Goal: Information Seeking & Learning: Learn about a topic

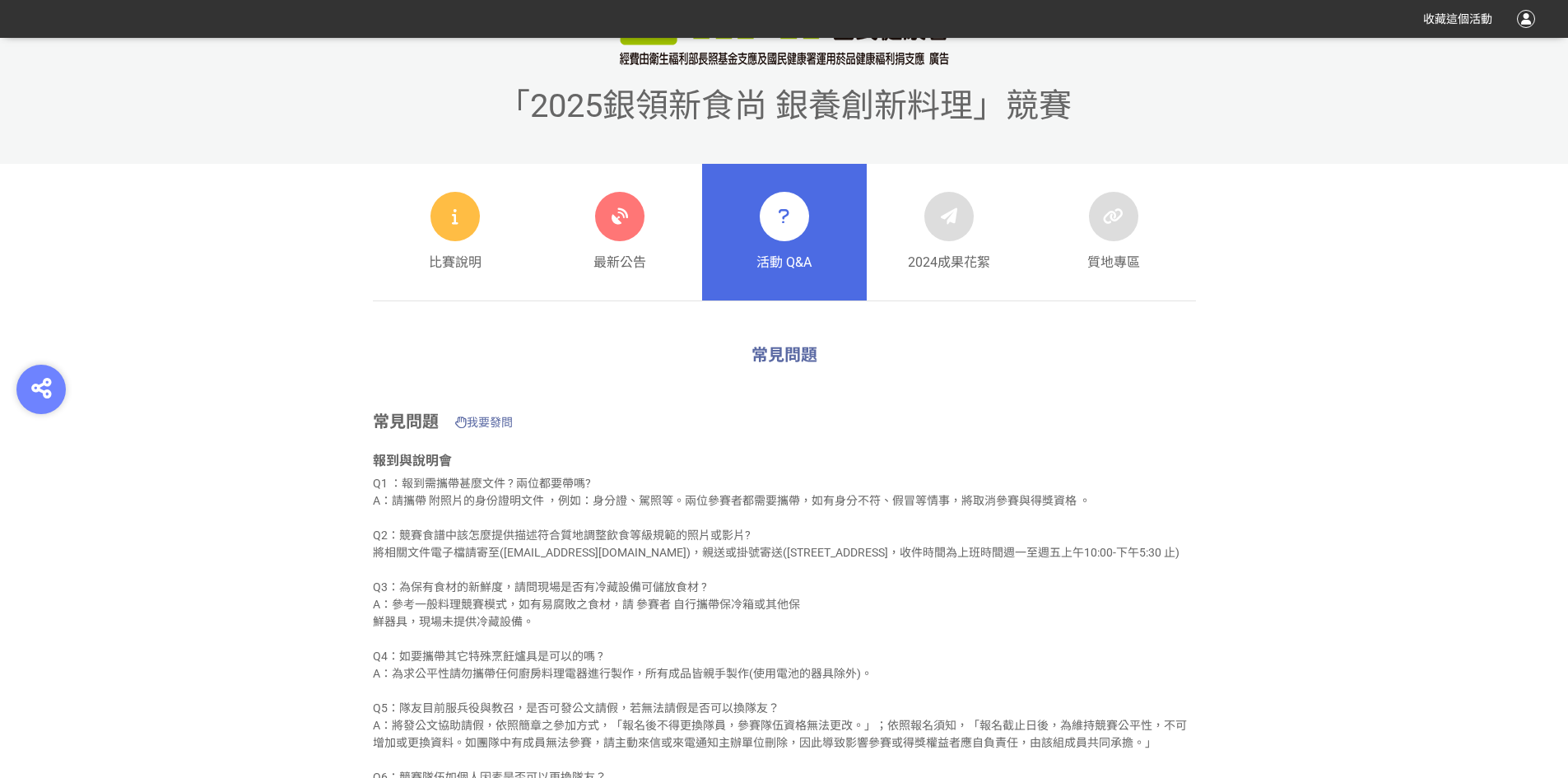
scroll to position [659, 0]
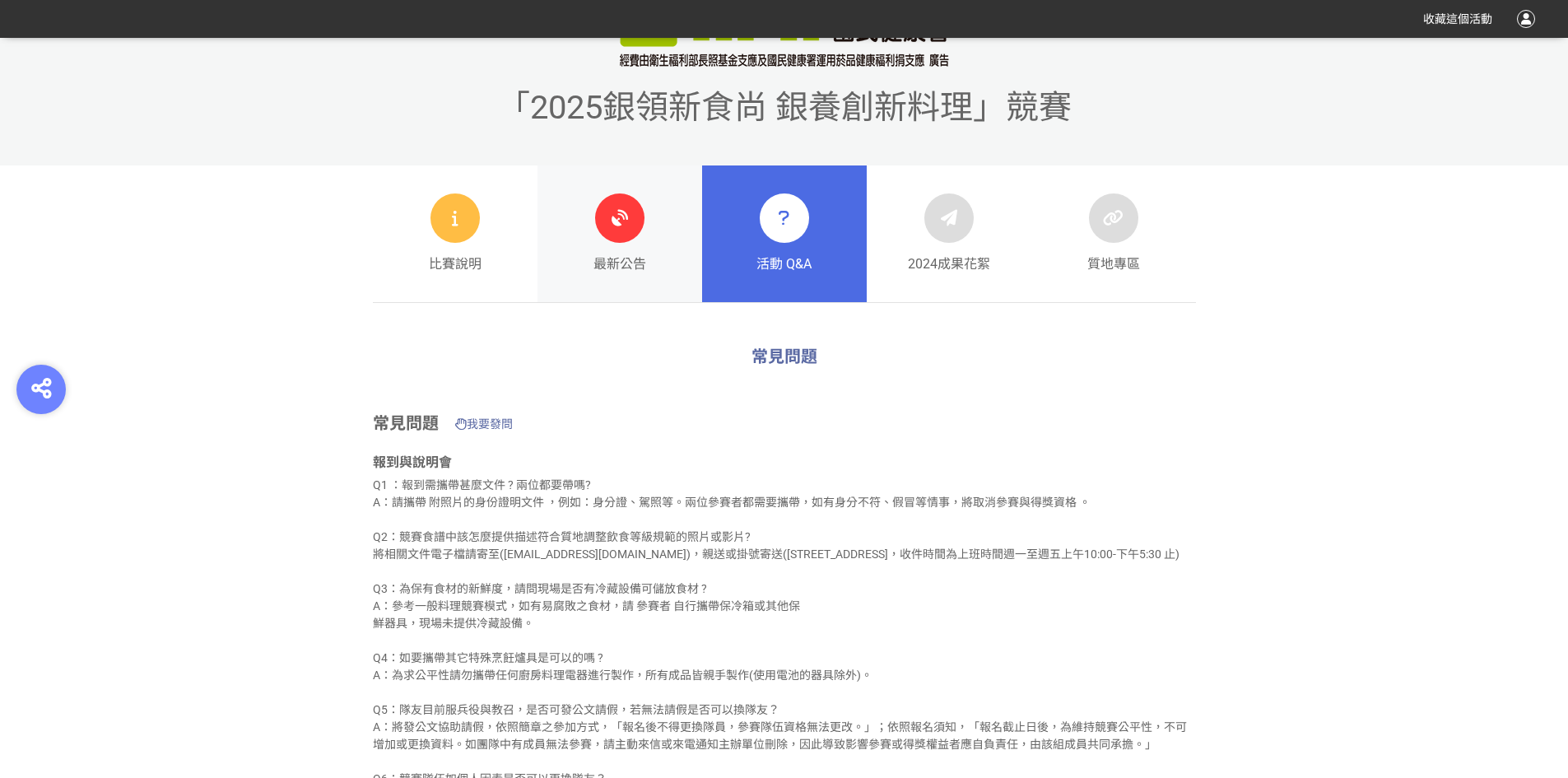
click at [625, 224] on icon at bounding box center [619, 218] width 29 height 29
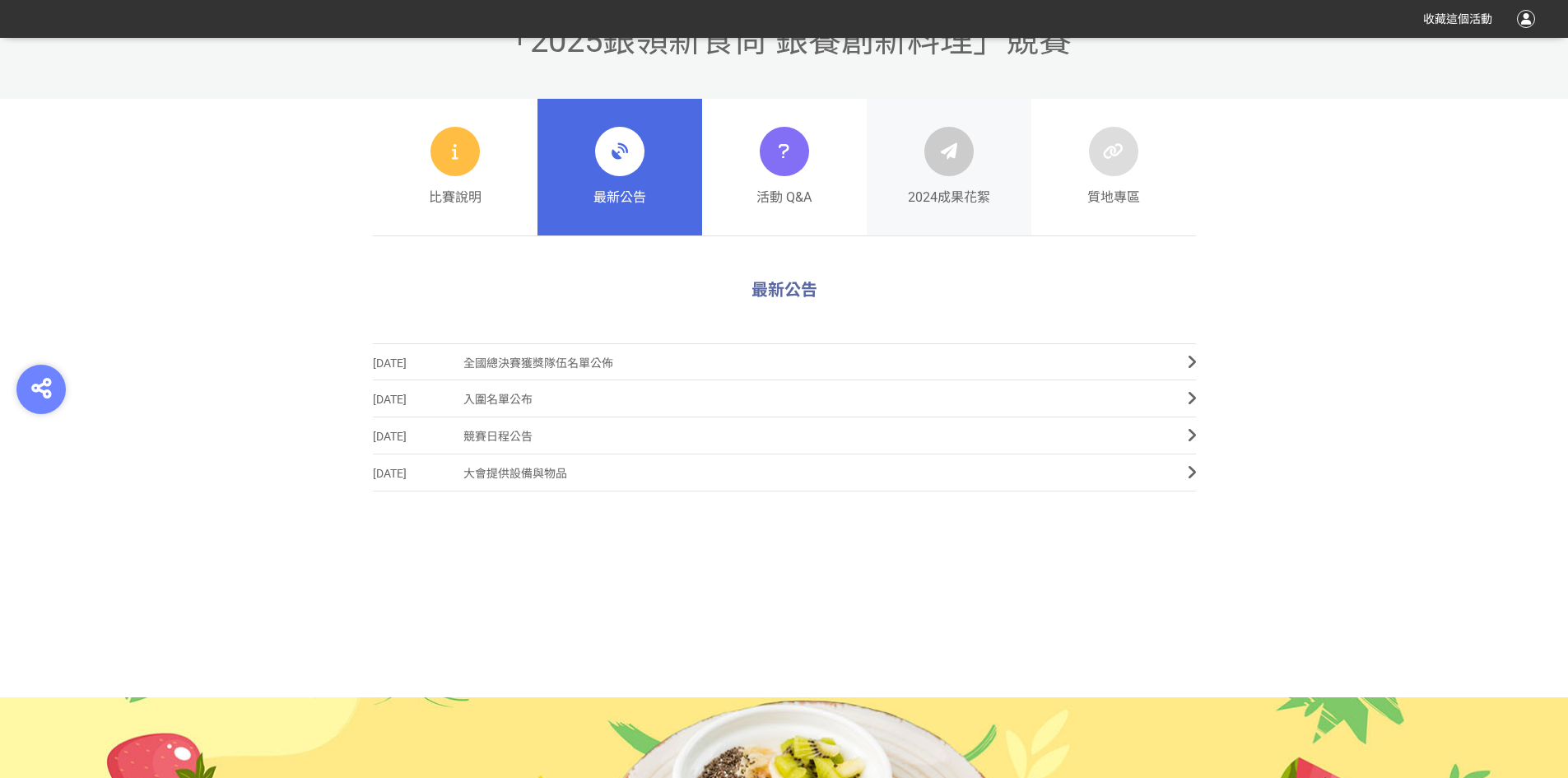
scroll to position [741, 0]
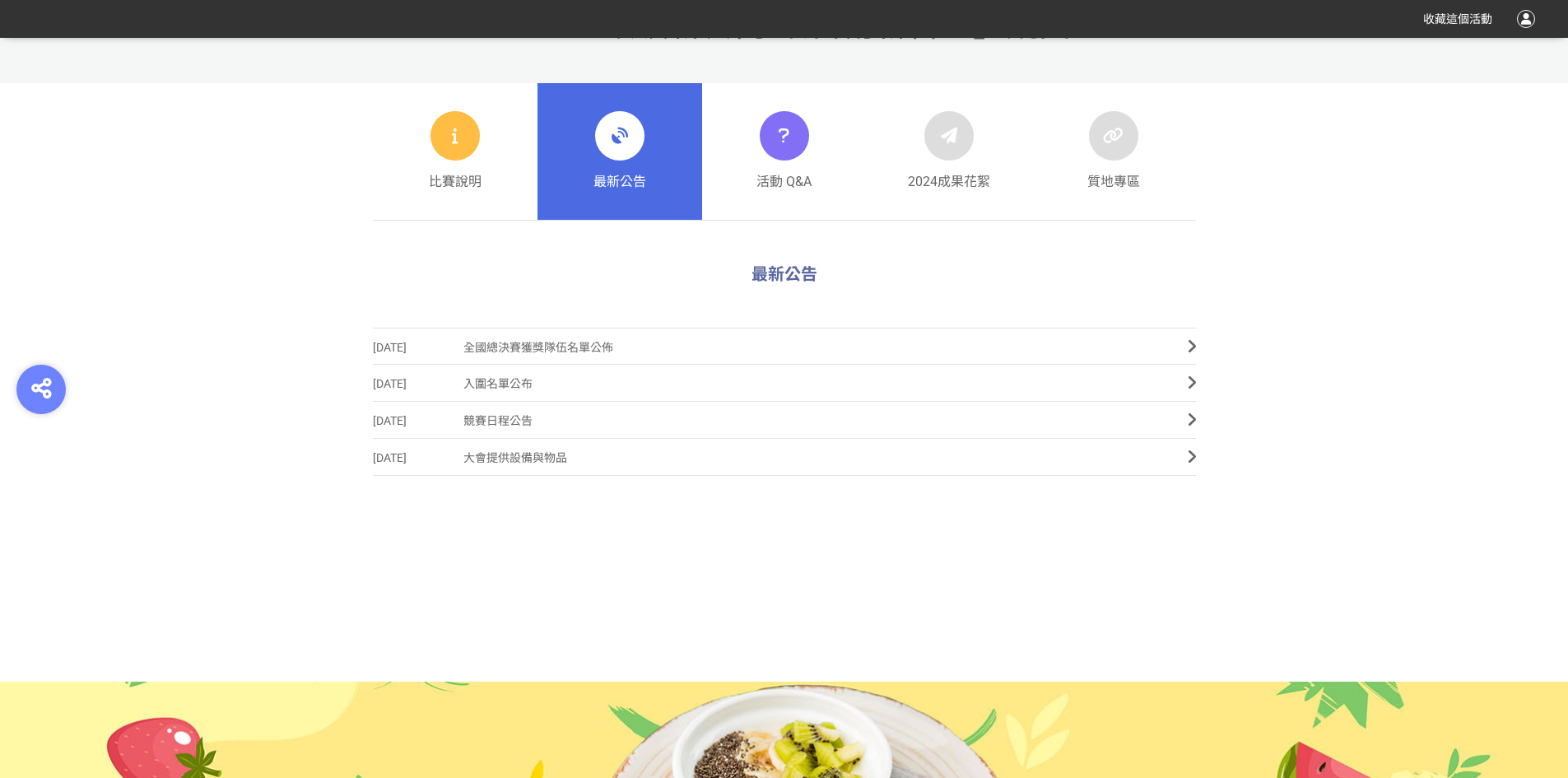
click at [444, 132] on div at bounding box center [455, 135] width 49 height 49
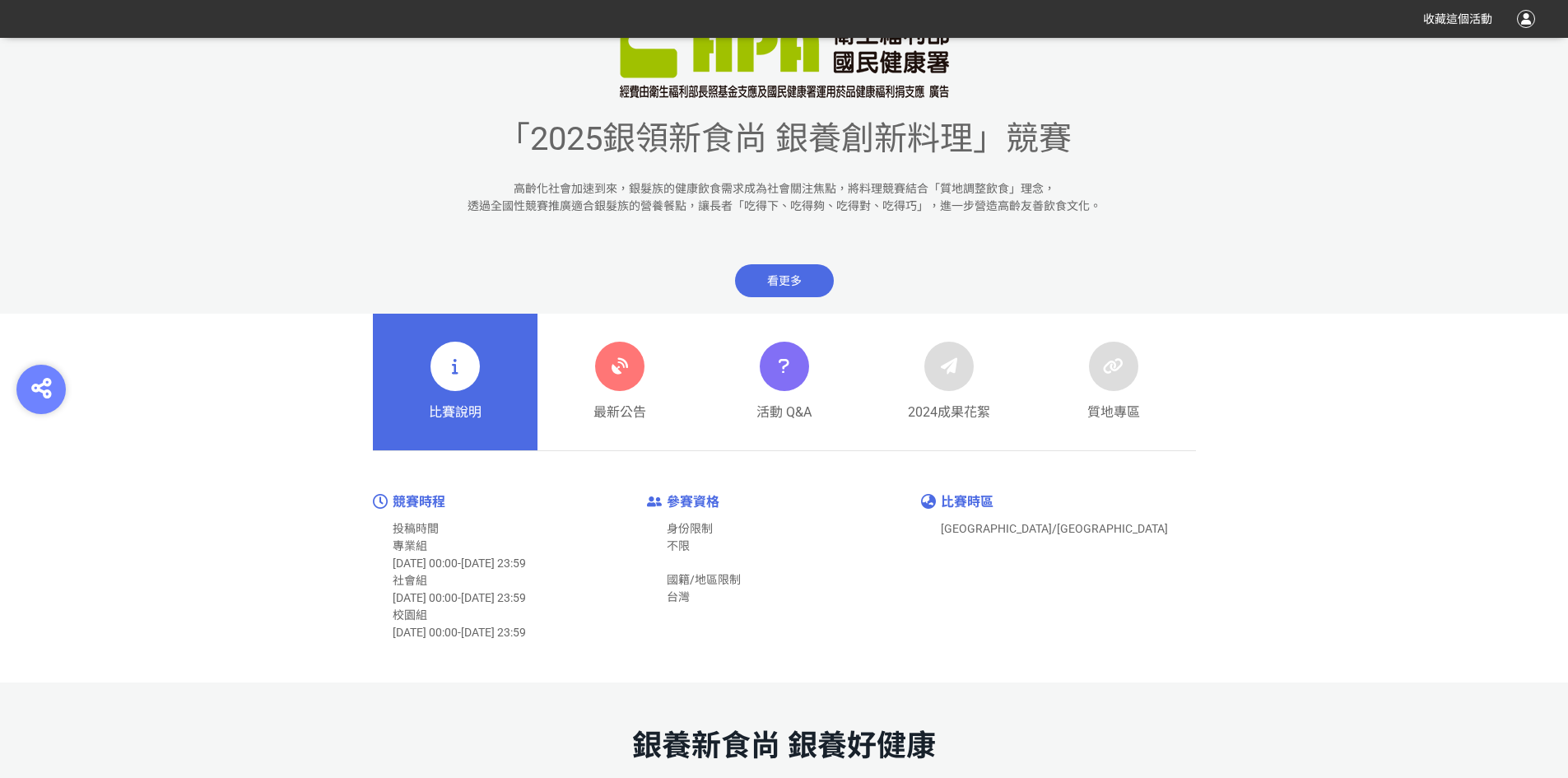
scroll to position [659, 0]
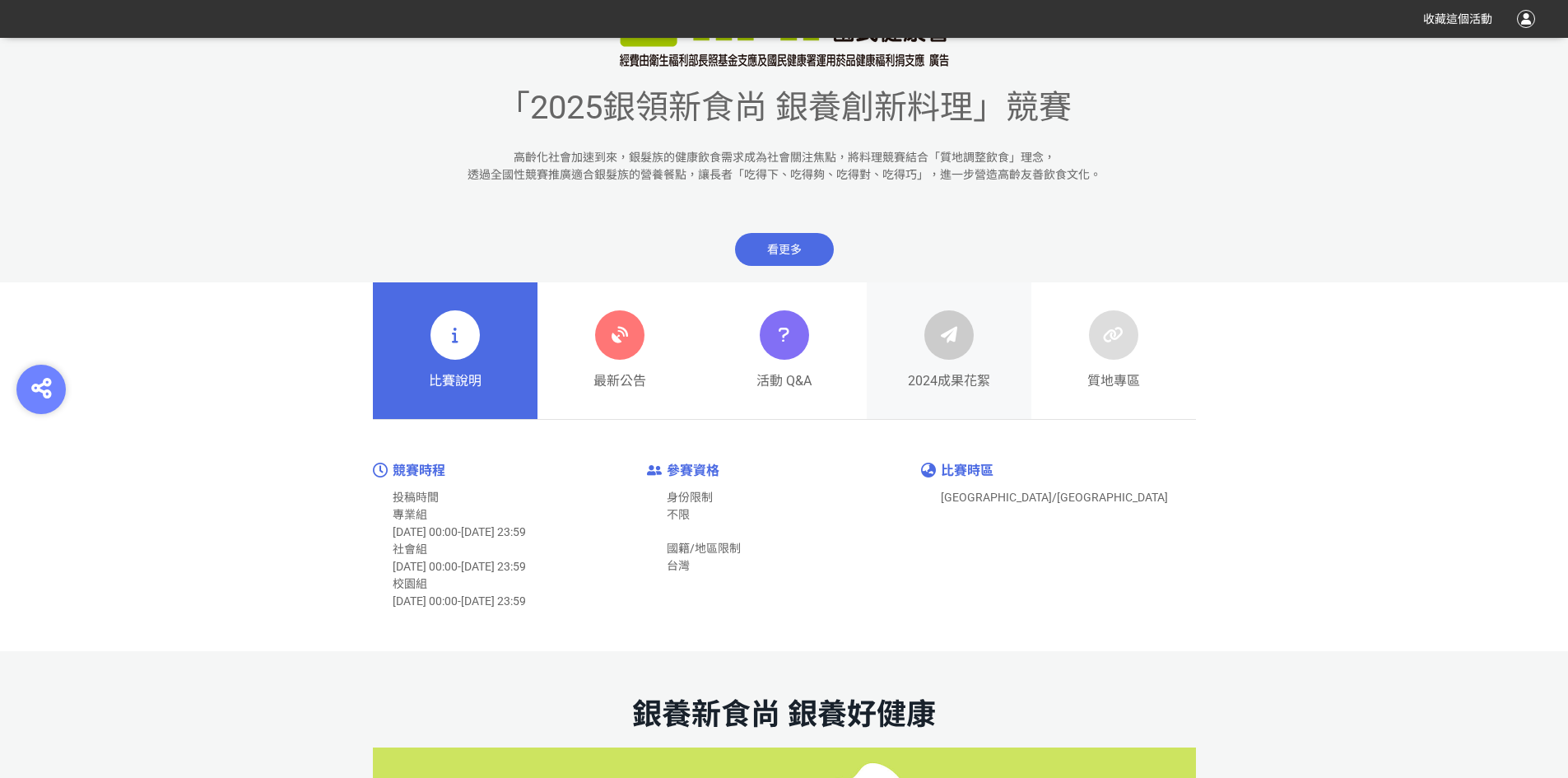
click at [947, 331] on icon at bounding box center [948, 334] width 29 height 29
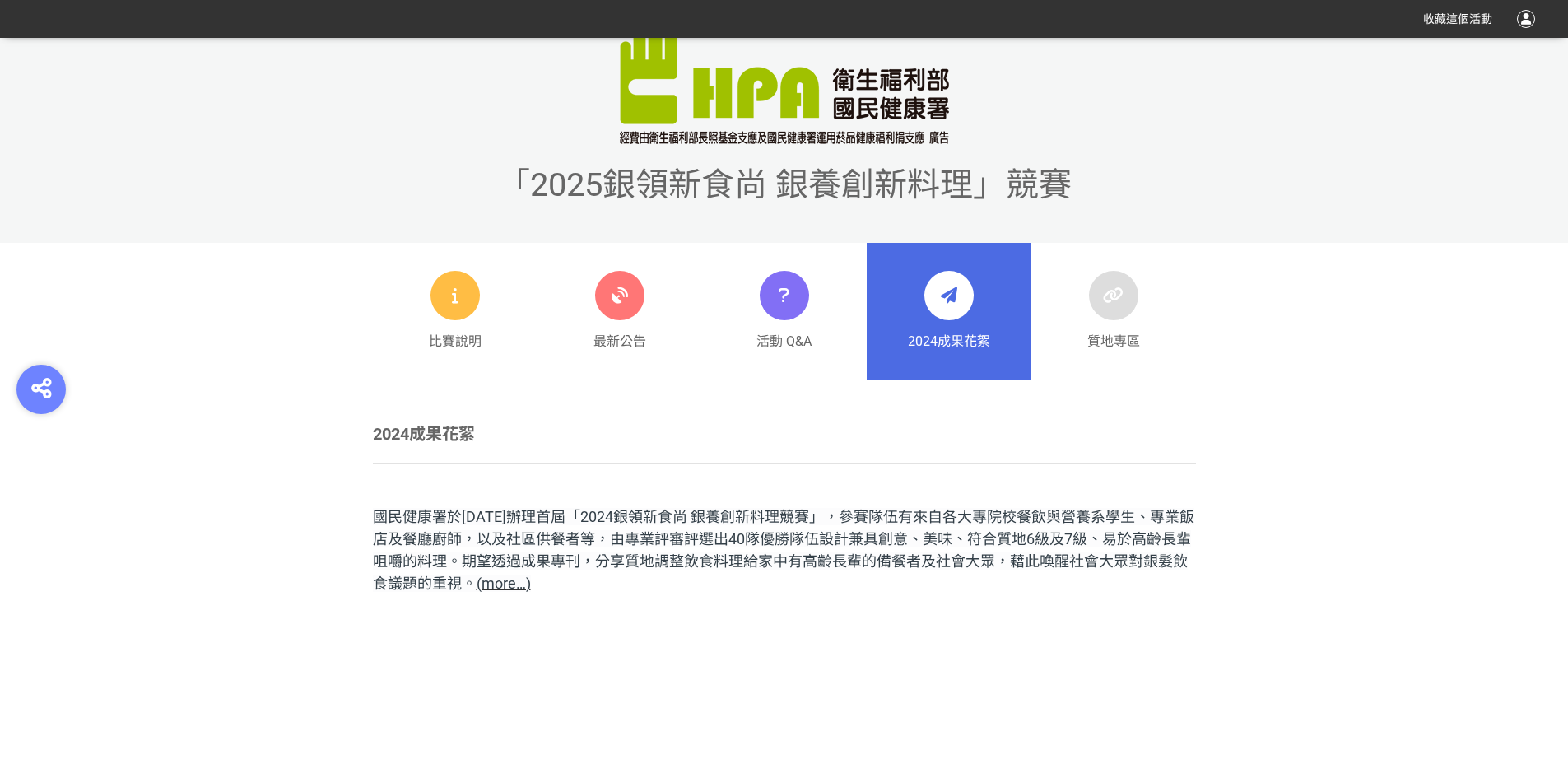
scroll to position [436, 0]
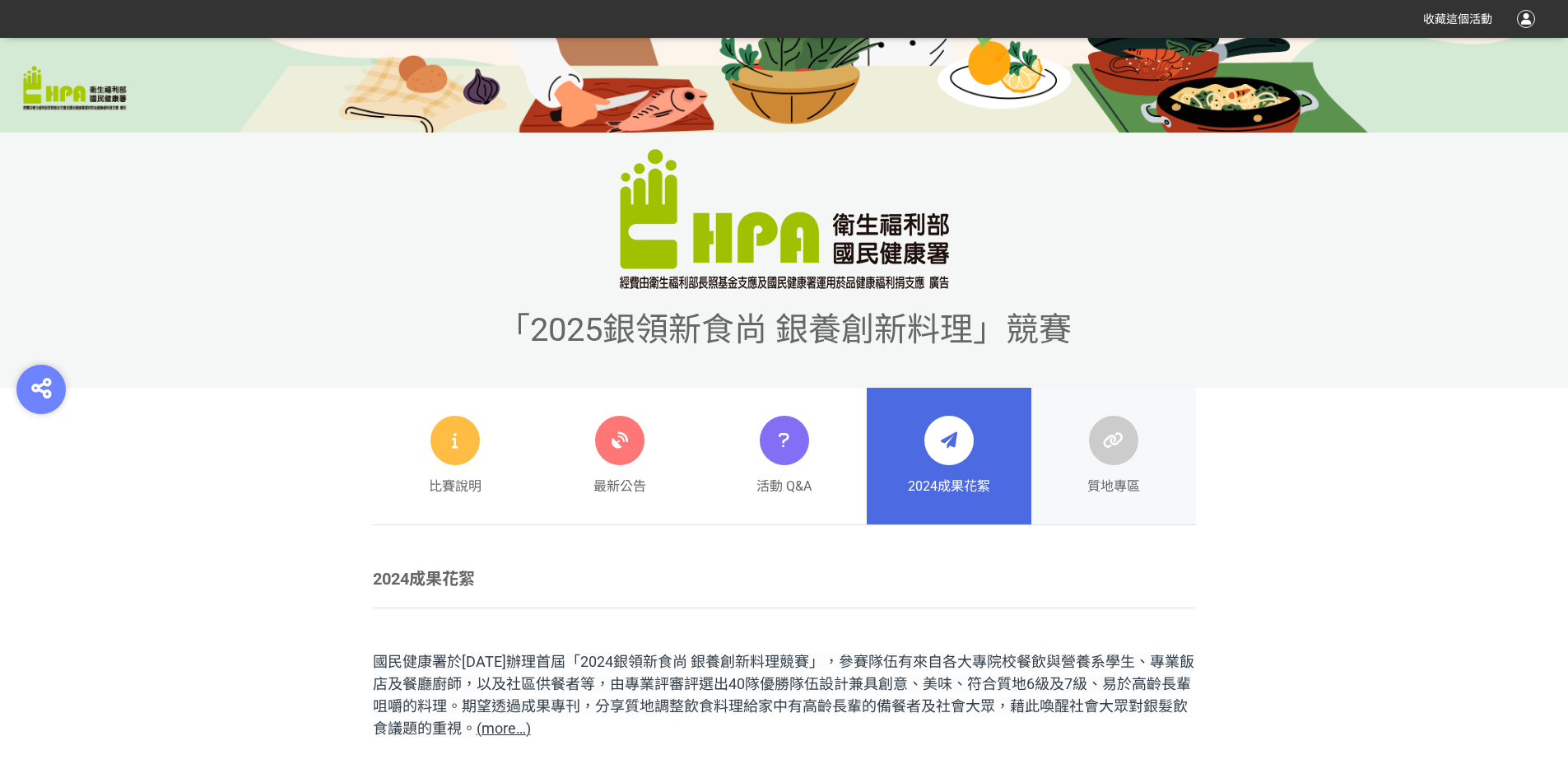
click at [1110, 436] on icon at bounding box center [1113, 440] width 34 height 29
